Goal: Register for event/course

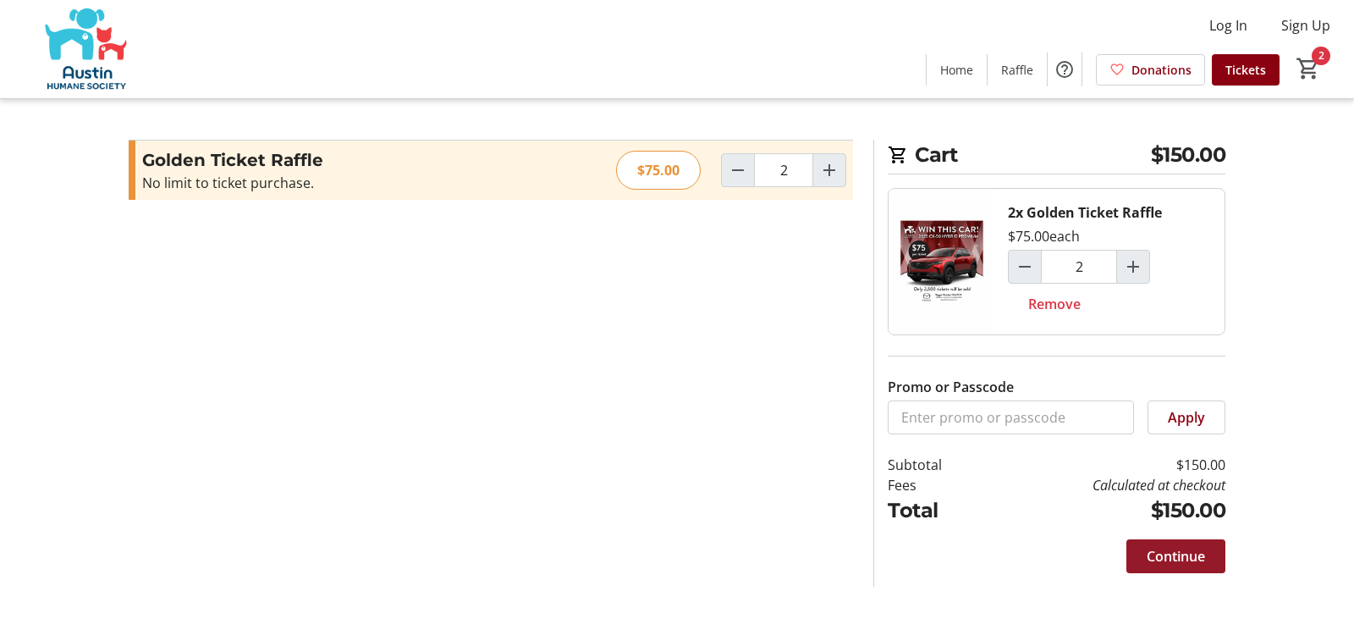
click at [1158, 553] on span "Continue" at bounding box center [1176, 556] width 58 height 20
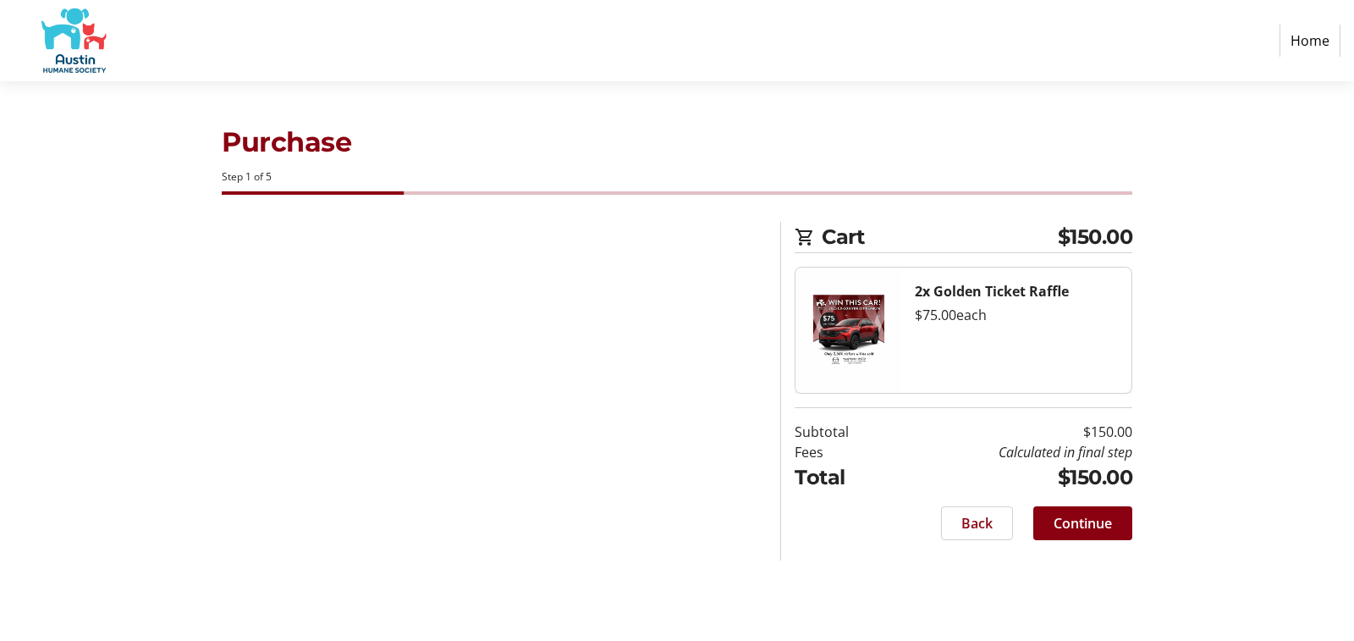
select select "US"
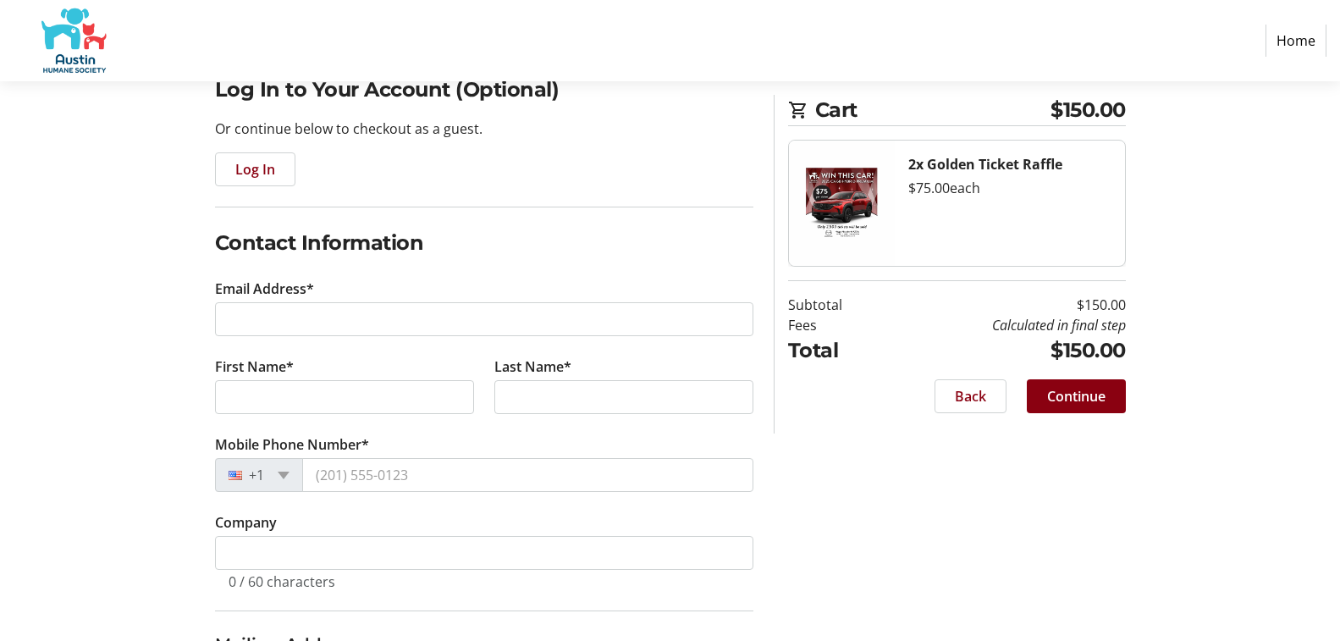
scroll to position [169, 0]
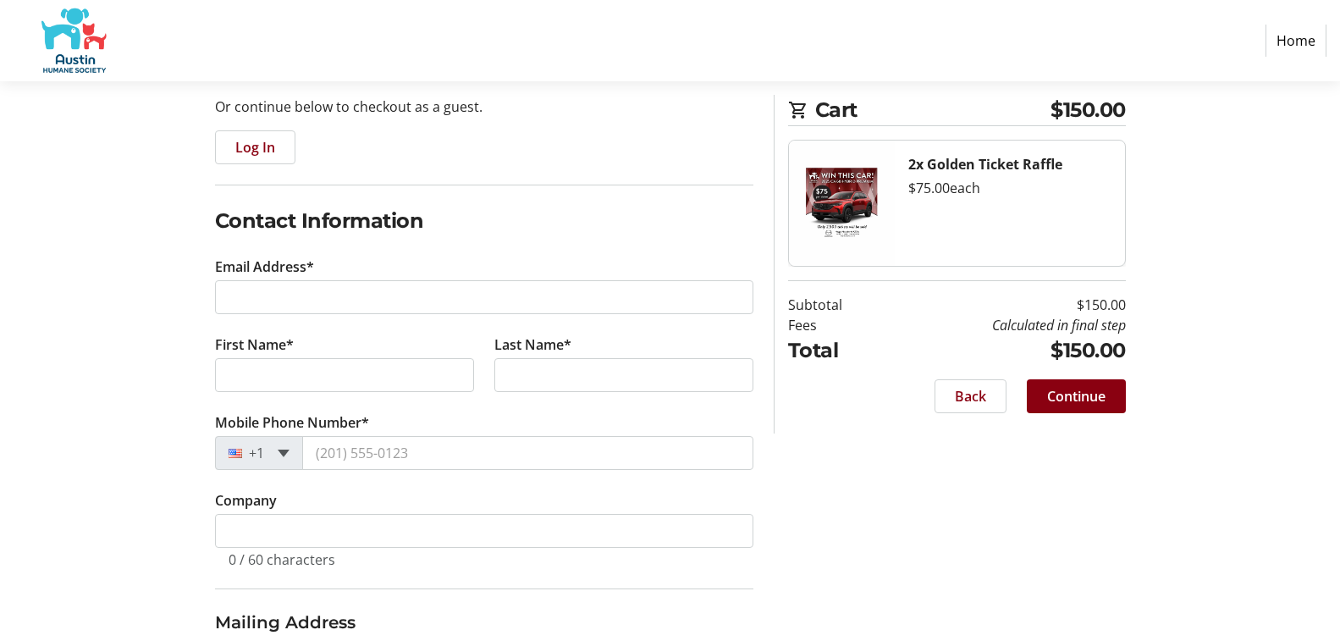
click at [284, 453] on span at bounding box center [284, 454] width 12 height 8
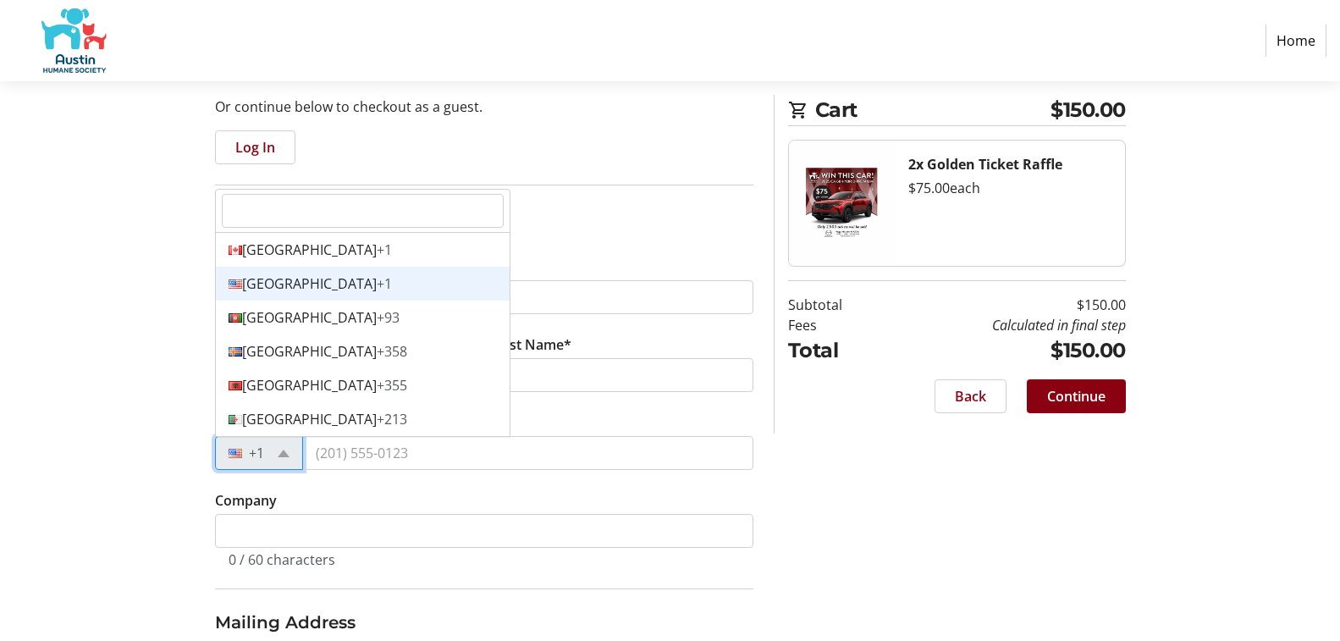
click at [296, 279] on div "[GEOGRAPHIC_DATA] +1" at bounding box center [363, 284] width 294 height 34
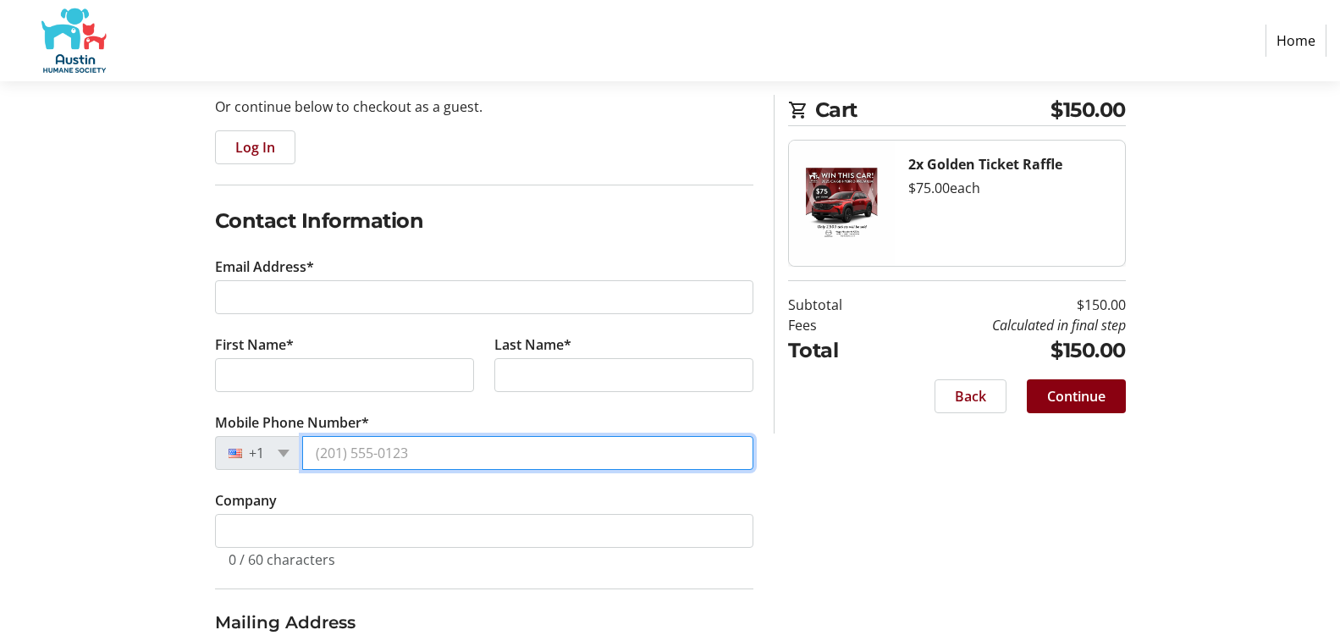
click at [417, 452] on input "Mobile Phone Number*" at bounding box center [527, 453] width 451 height 34
type input "7372330334"
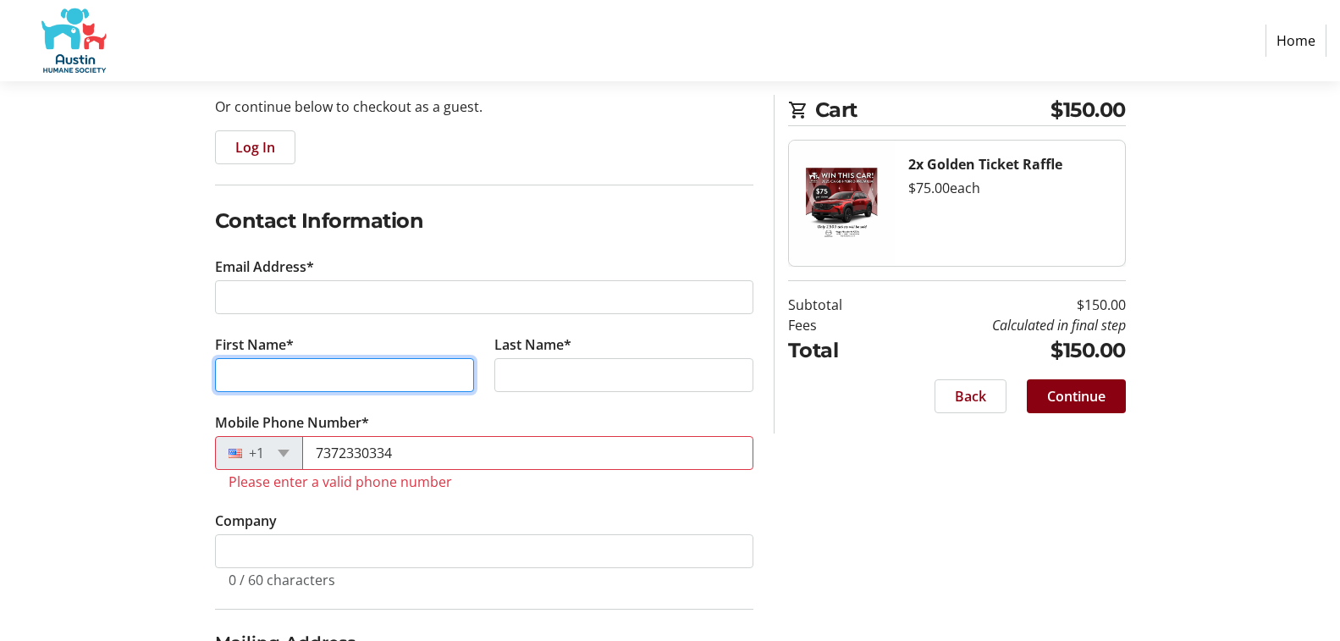
click at [320, 373] on input "First Name*" at bounding box center [344, 375] width 259 height 34
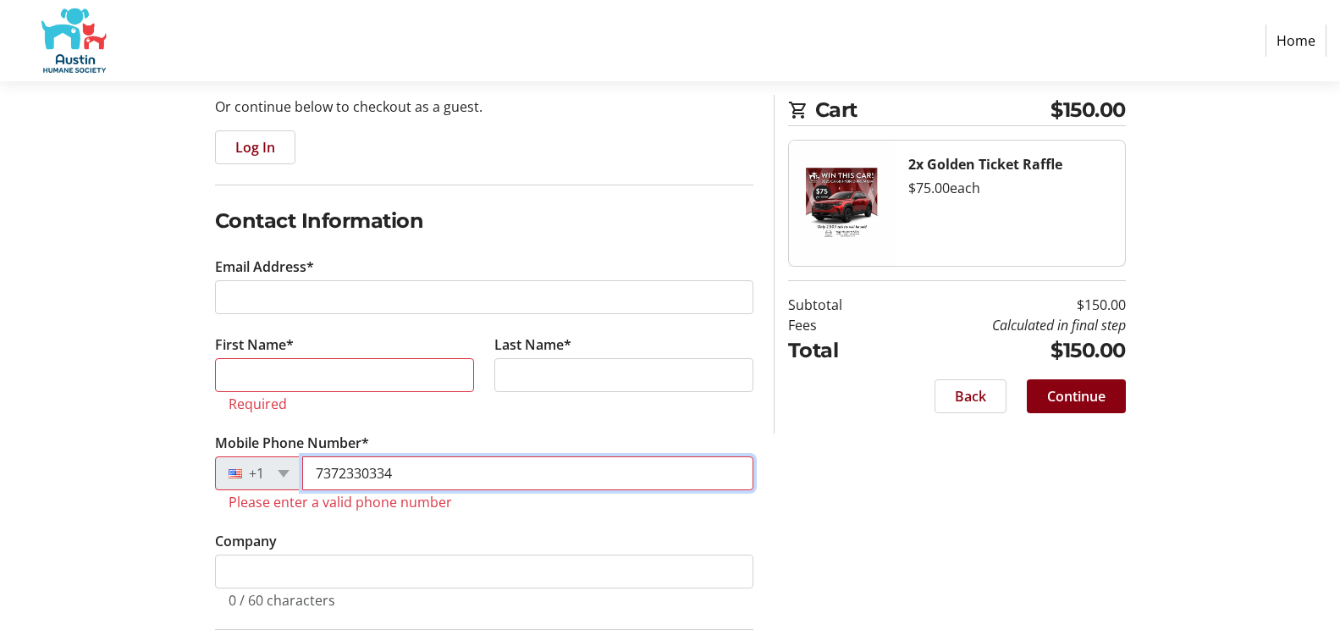
click at [339, 452] on tr-form-field "Mobile Phone Number* [PHONE_NUMBER] Please enter a valid phone number" at bounding box center [484, 482] width 538 height 98
click at [360, 471] on input "7372330334" at bounding box center [527, 473] width 451 height 34
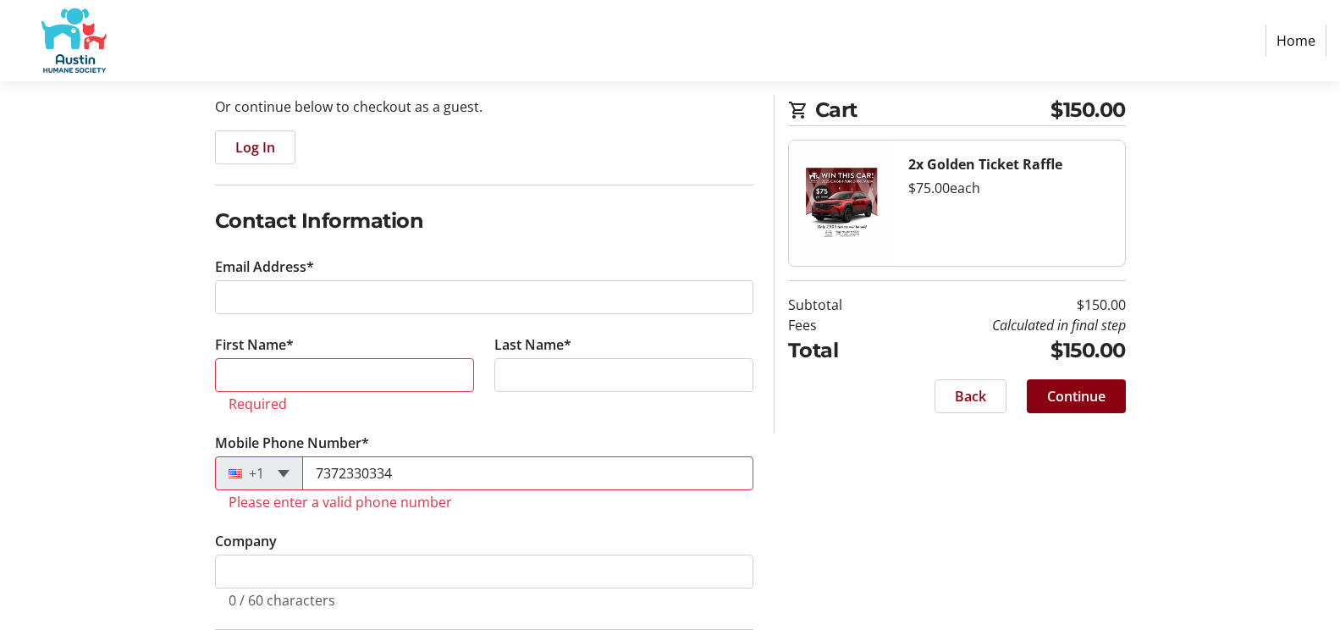
click at [280, 473] on span at bounding box center [284, 474] width 12 height 8
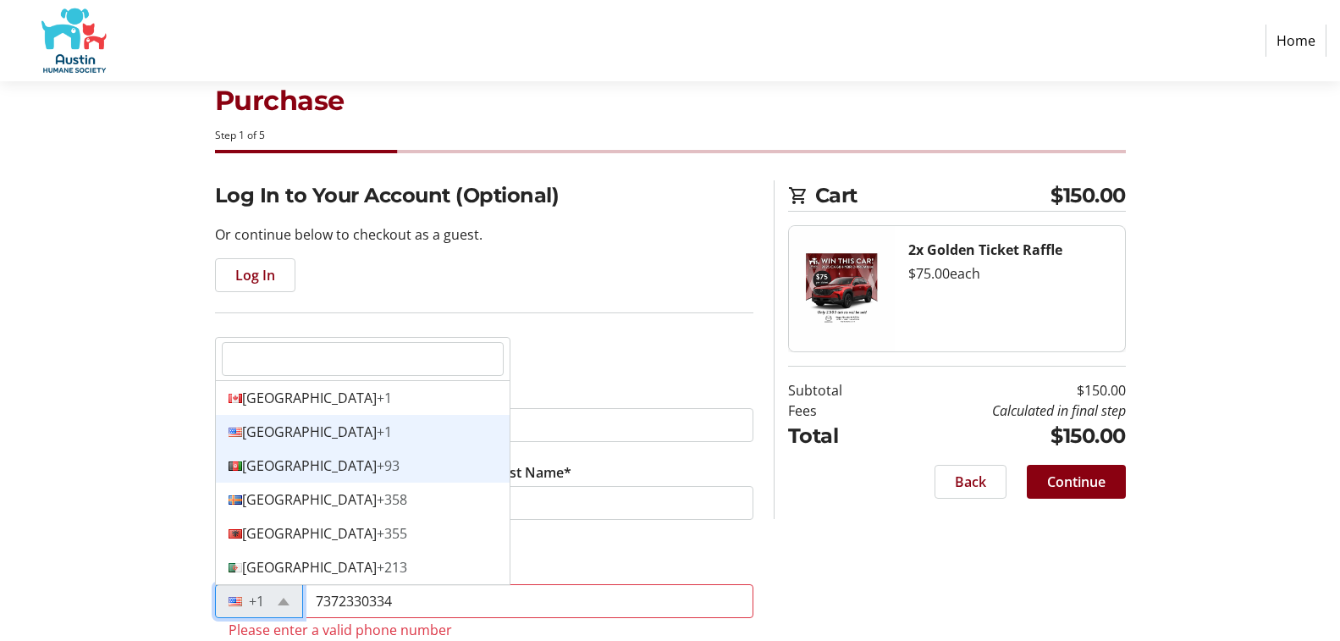
scroll to position [0, 0]
